Goal: Task Accomplishment & Management: Manage account settings

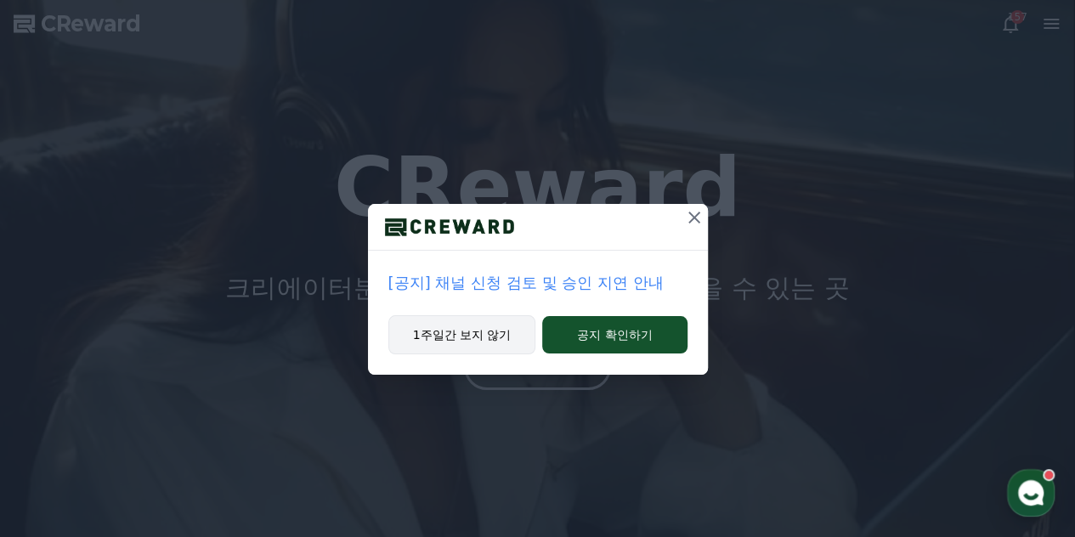
click at [495, 332] on button "1주일간 보지 않기" at bounding box center [462, 334] width 148 height 39
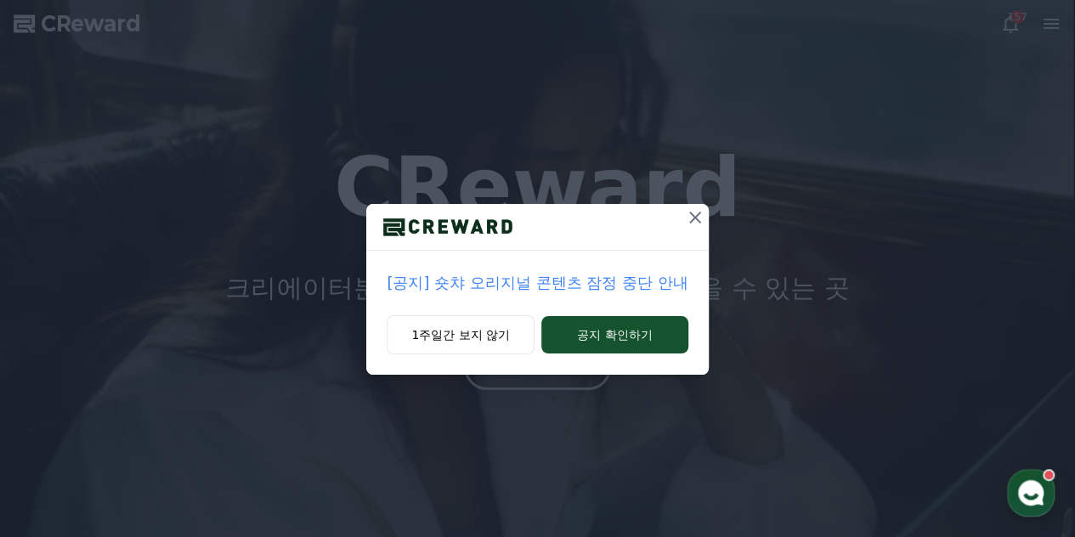
click at [688, 217] on icon at bounding box center [695, 217] width 20 height 20
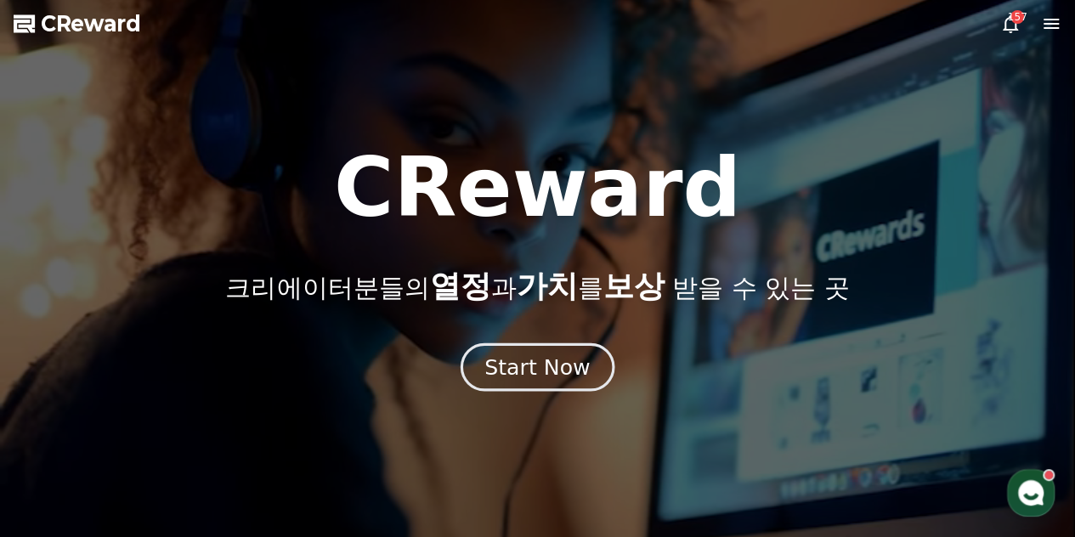
click at [581, 377] on div "Start Now" at bounding box center [536, 367] width 105 height 29
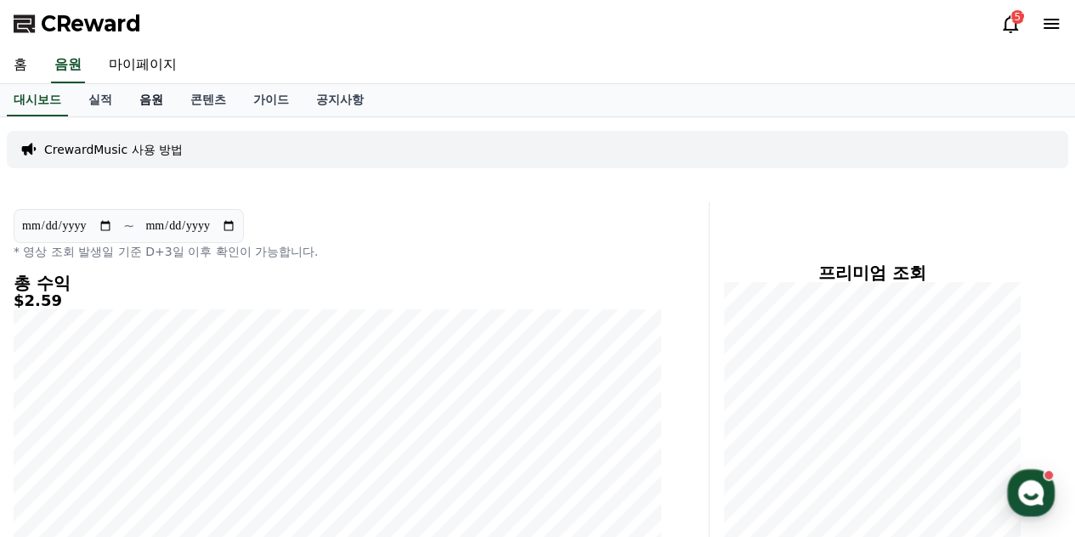
click at [150, 96] on link "음원" at bounding box center [151, 100] width 51 height 32
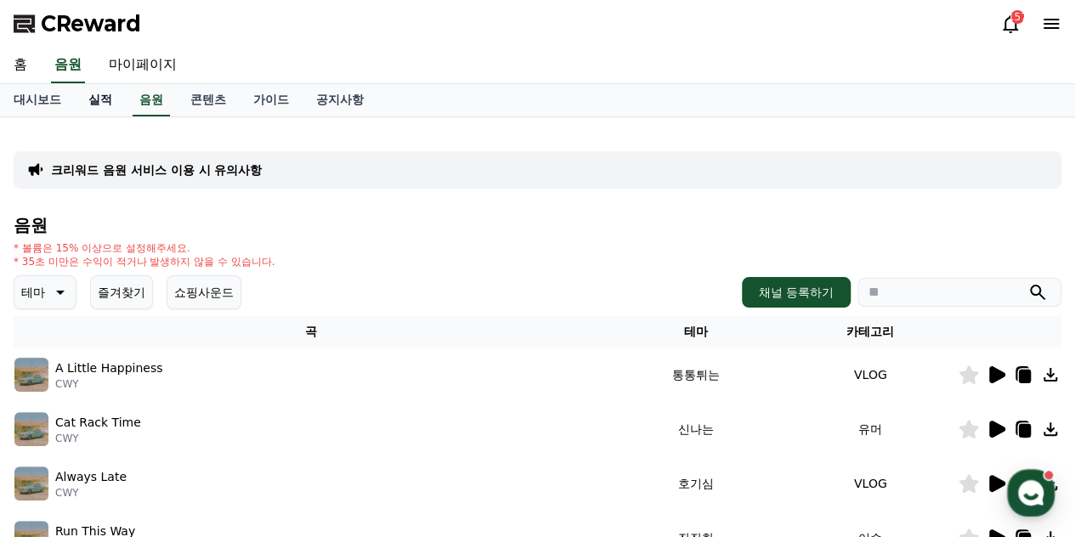
click at [107, 105] on link "실적" at bounding box center [100, 100] width 51 height 32
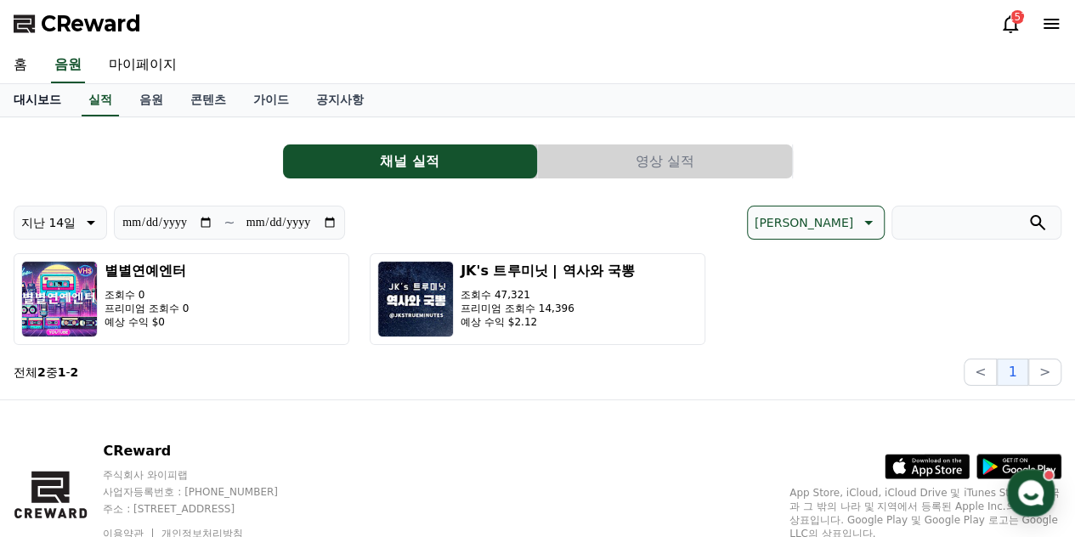
click at [61, 99] on link "대시보드" at bounding box center [37, 100] width 75 height 32
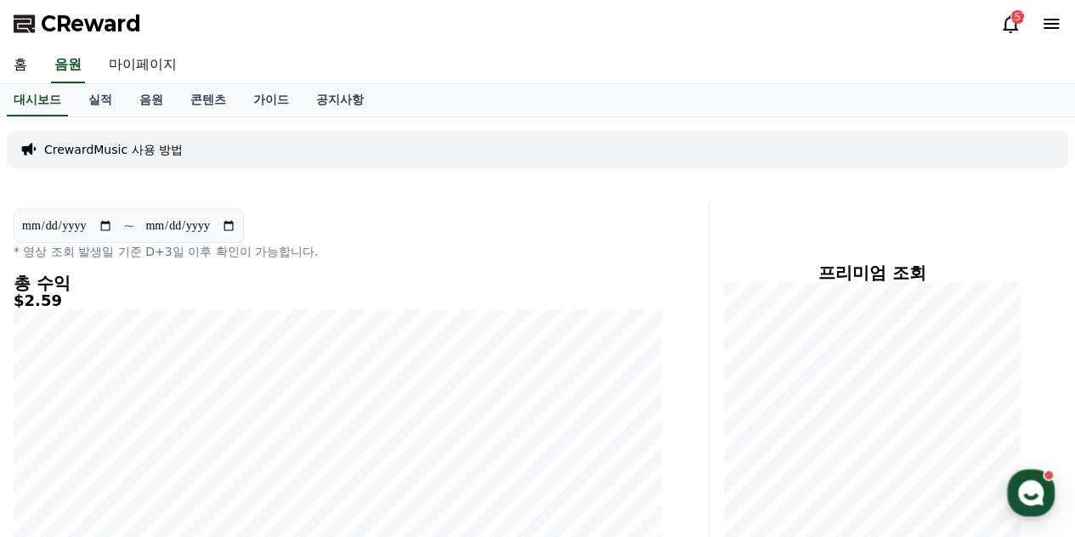
click at [147, 64] on link "마이페이지" at bounding box center [142, 66] width 95 height 36
select select "**********"
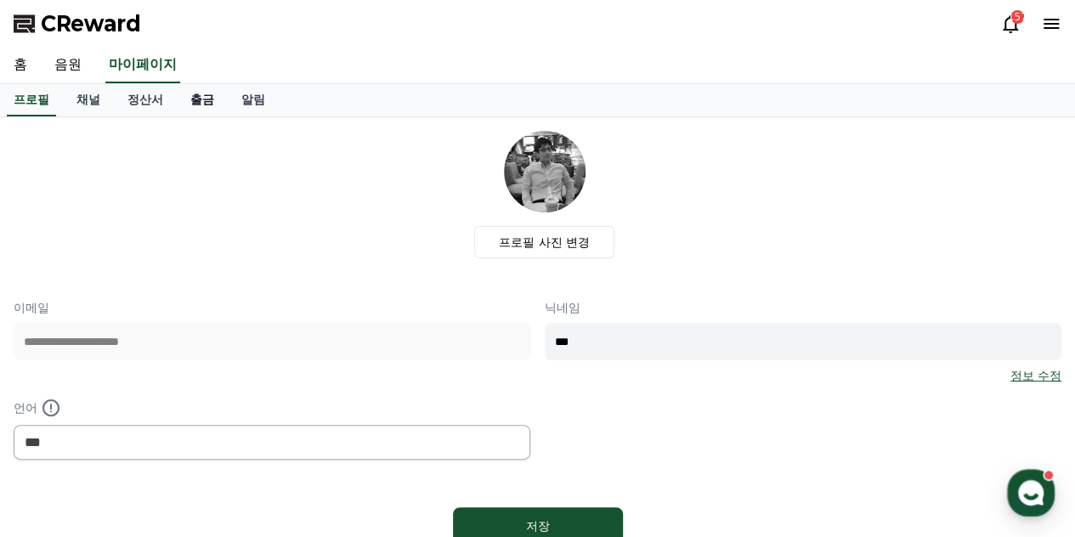
click at [205, 98] on link "출금" at bounding box center [202, 100] width 51 height 32
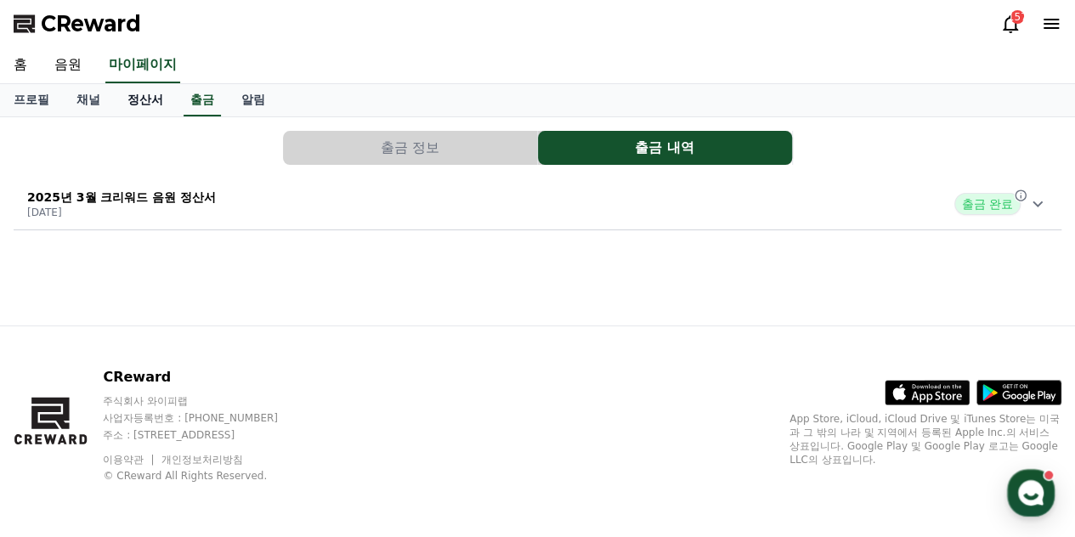
click at [150, 96] on link "정산서" at bounding box center [145, 100] width 63 height 32
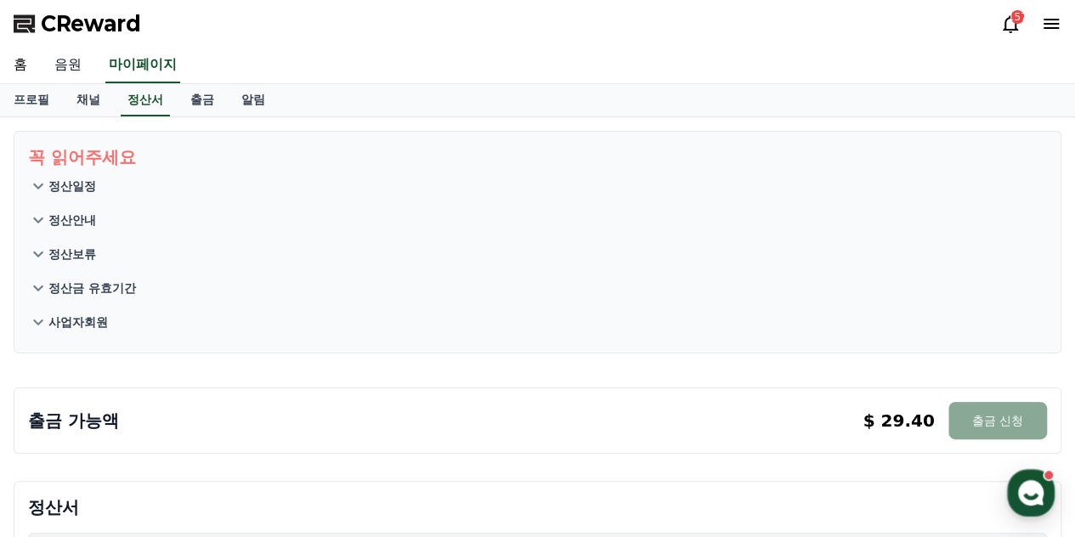
click at [78, 62] on link "음원" at bounding box center [68, 66] width 54 height 36
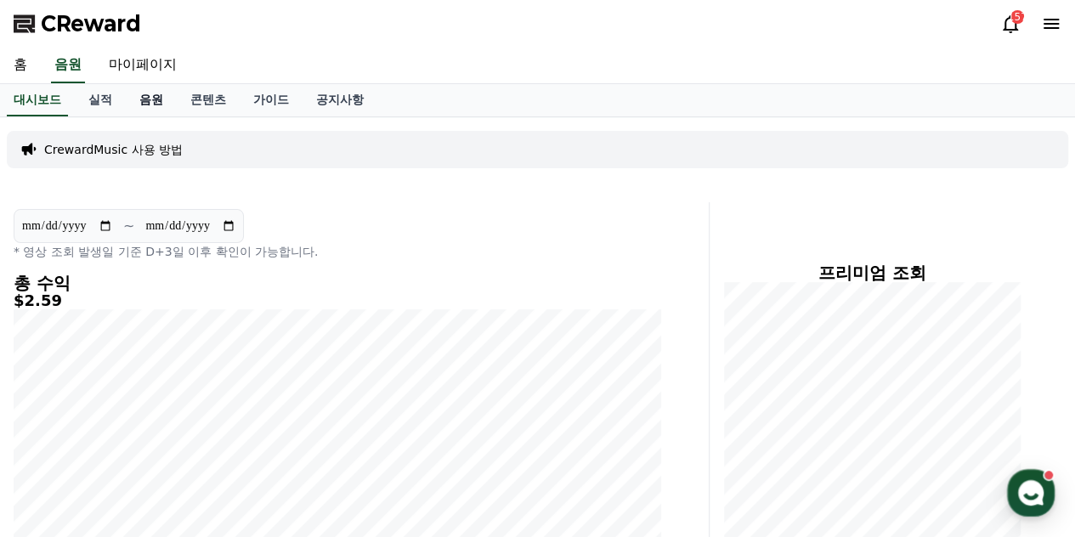
click at [156, 99] on link "음원" at bounding box center [151, 100] width 51 height 32
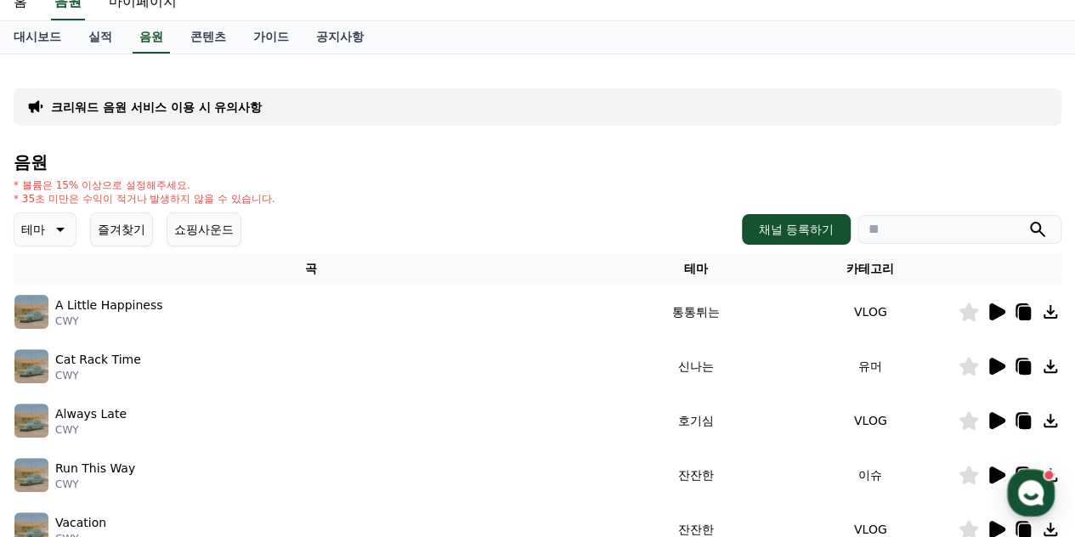
scroll to position [85, 0]
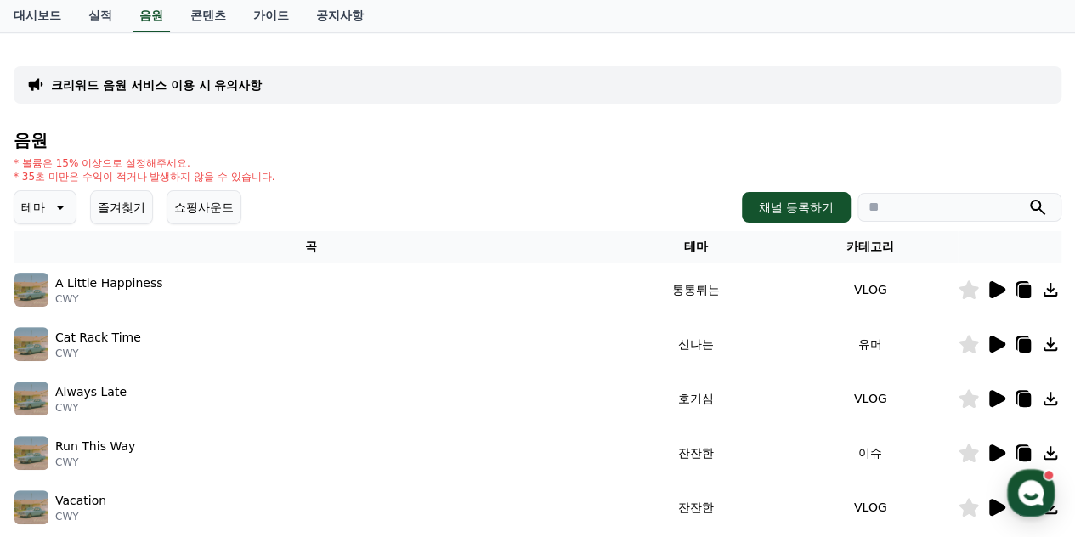
click at [113, 207] on button "즐겨찾기" at bounding box center [121, 207] width 63 height 34
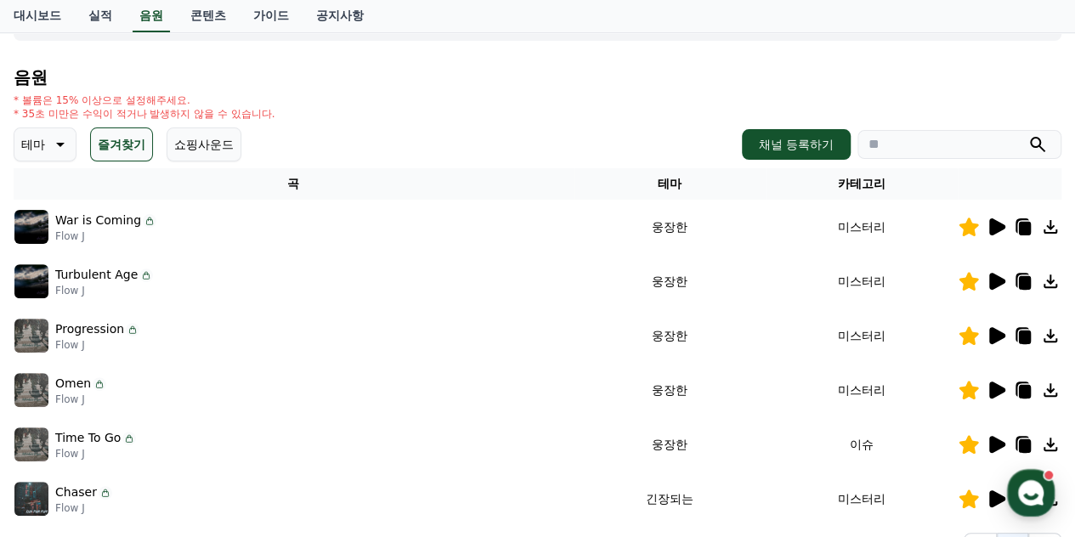
scroll to position [255, 0]
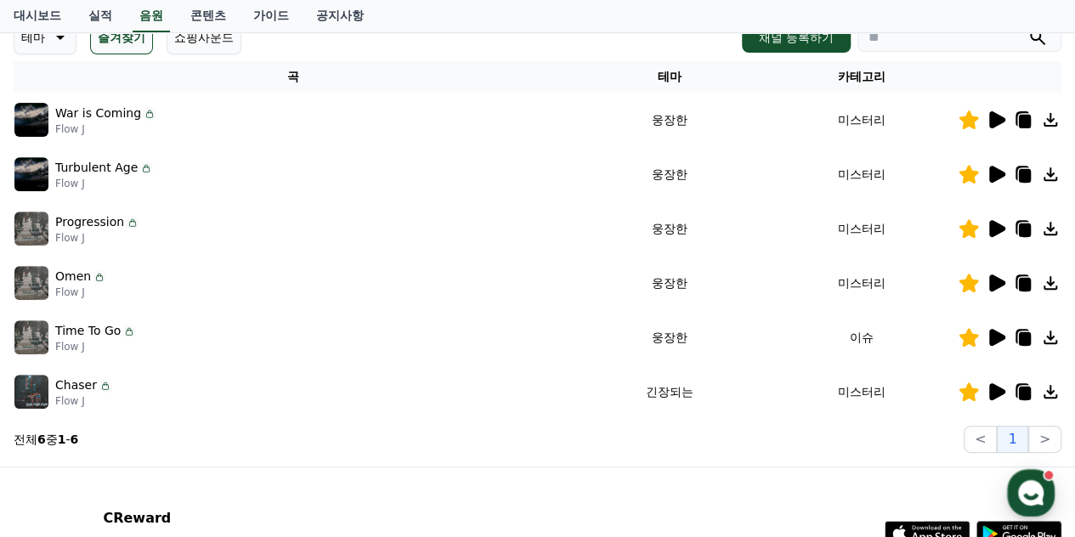
click at [34, 281] on img at bounding box center [31, 283] width 34 height 34
click at [108, 281] on div "Omen Flow J" at bounding box center [293, 283] width 558 height 34
click at [1005, 278] on icon at bounding box center [996, 283] width 20 height 20
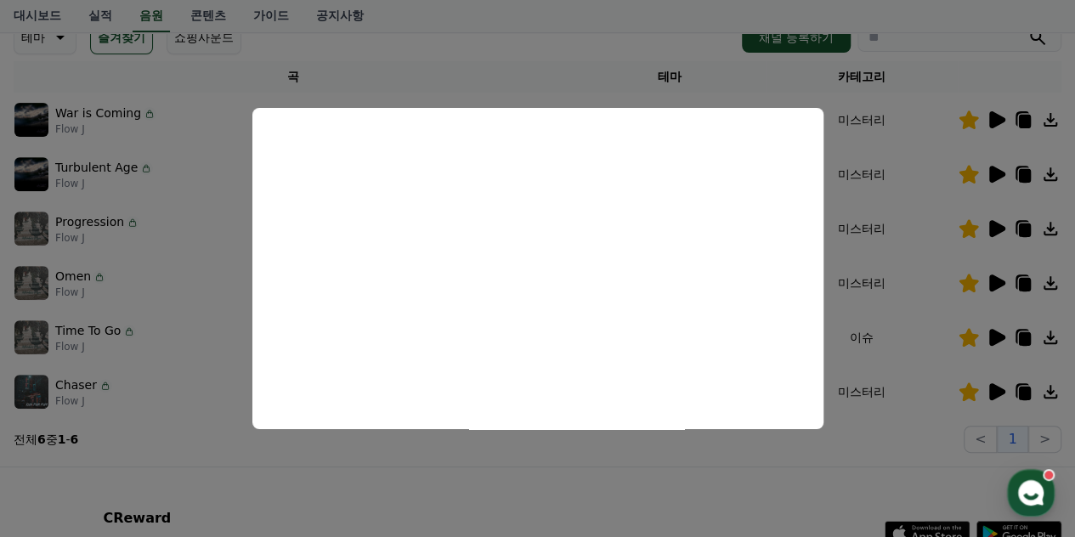
click at [1051, 283] on button "close modal" at bounding box center [537, 268] width 1075 height 537
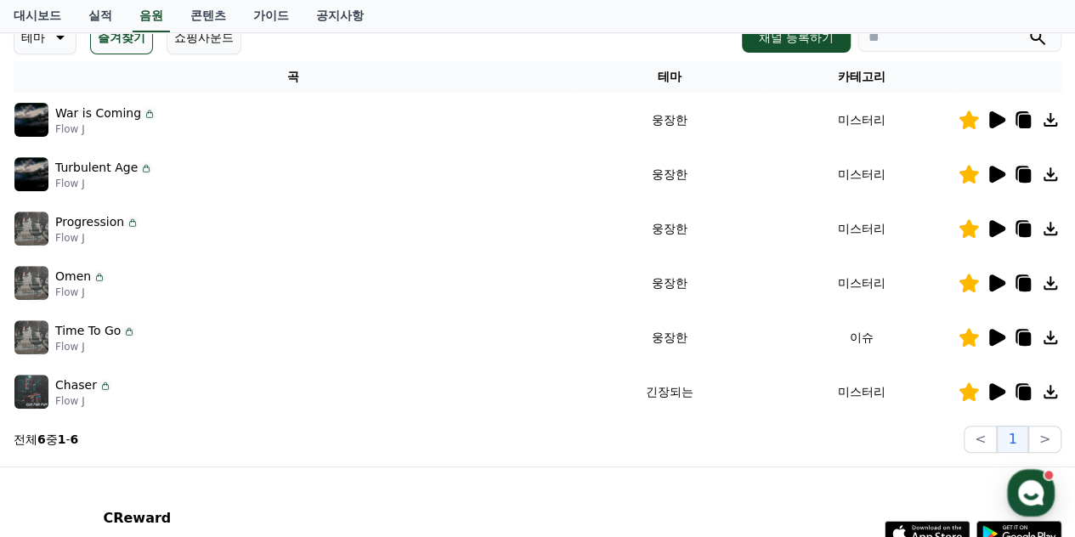
click at [1019, 285] on icon at bounding box center [1025, 285] width 12 height 14
